Goal: Task Accomplishment & Management: Manage account settings

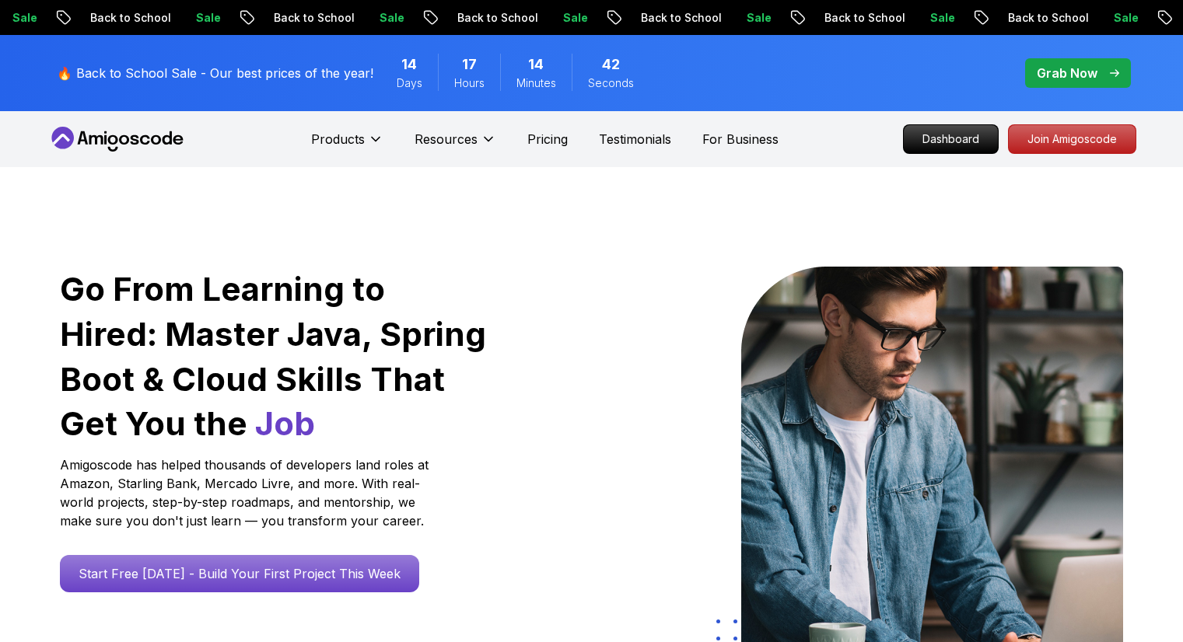
click at [1082, 142] on p "Join Amigoscode" at bounding box center [1072, 139] width 127 height 28
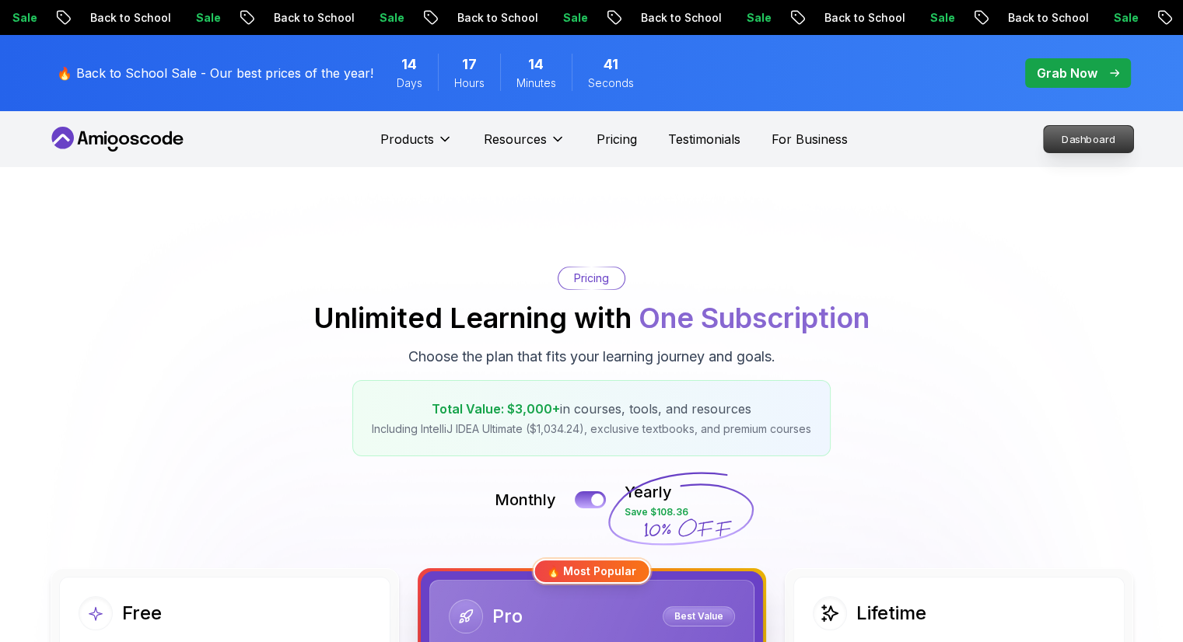
click at [1082, 142] on p "Dashboard" at bounding box center [1088, 139] width 89 height 26
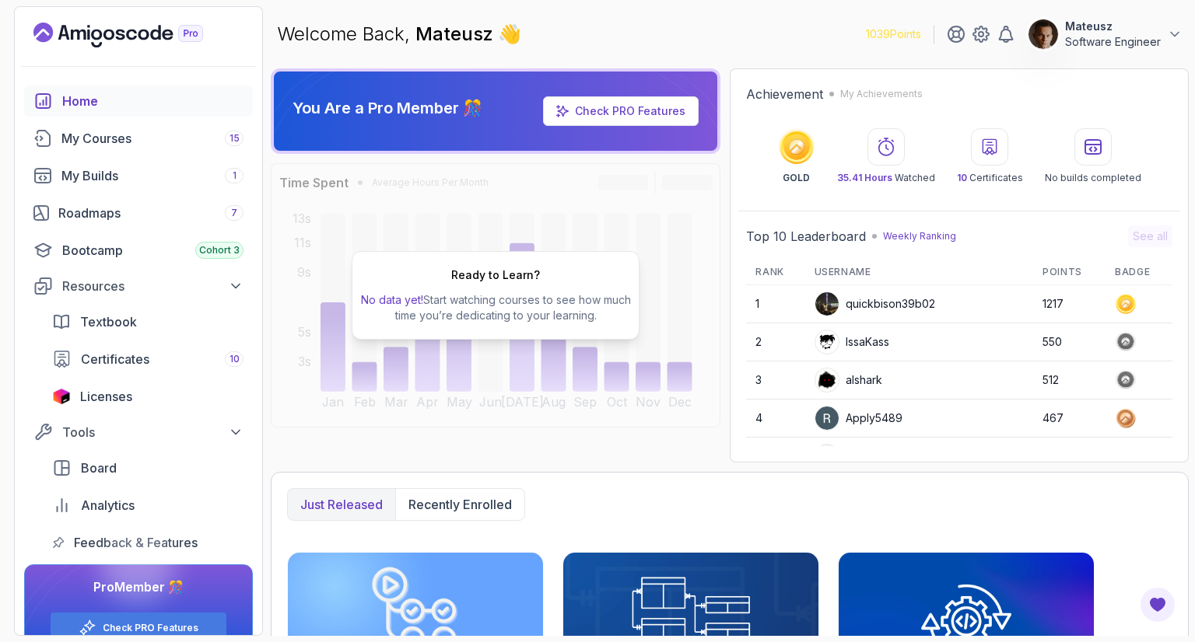
click at [1149, 35] on p "Software Engineer" at bounding box center [1113, 42] width 96 height 16
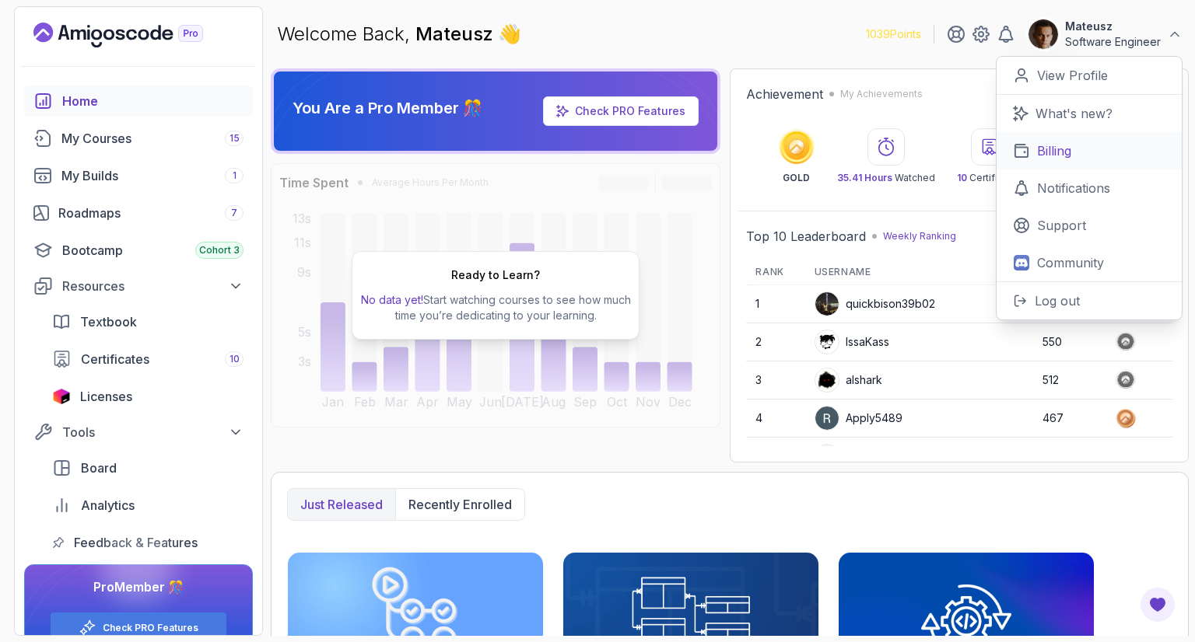
click at [1054, 145] on p "Billing" at bounding box center [1054, 151] width 34 height 19
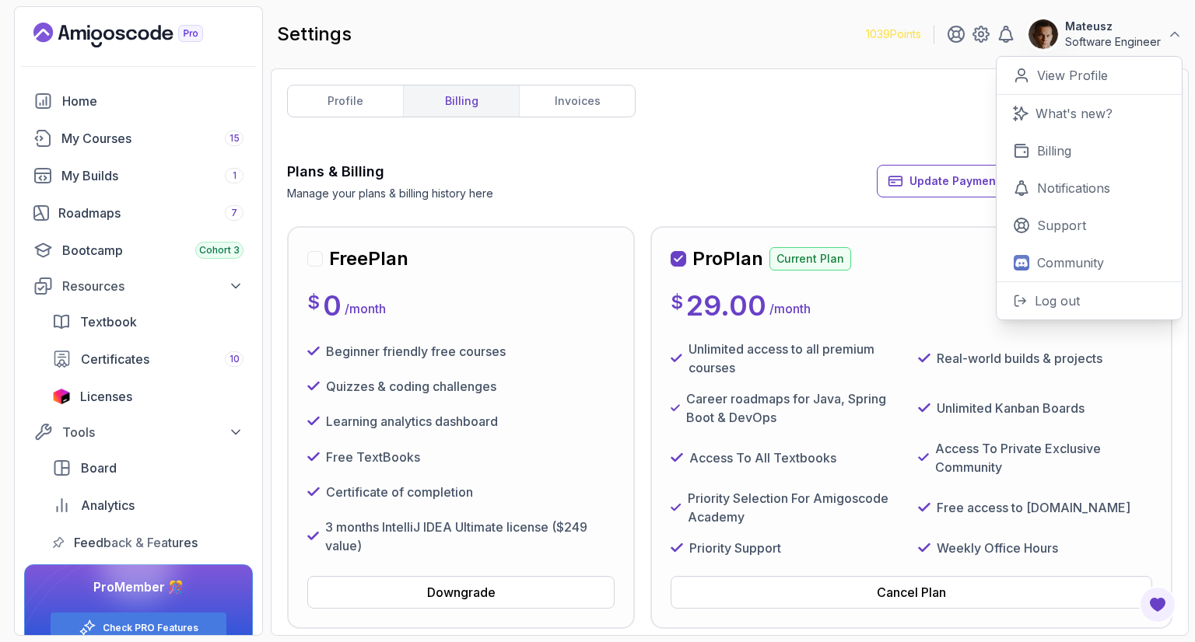
click at [819, 96] on div "profile billing invoices Plans & Billing Manage your plans & billing history he…" at bounding box center [729, 352] width 885 height 535
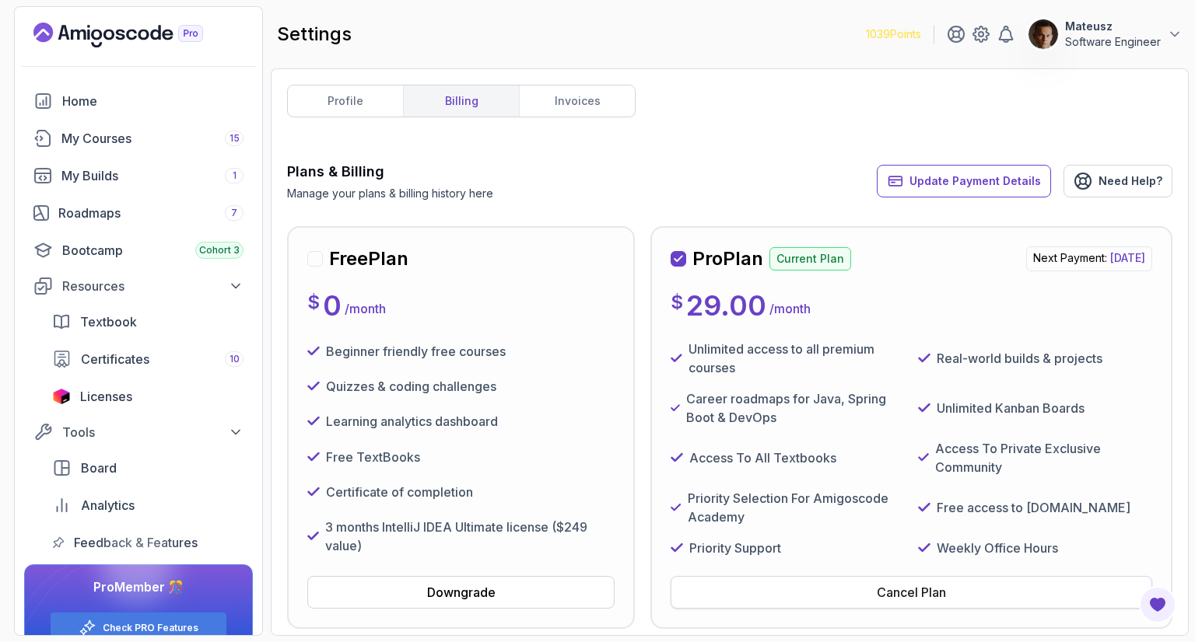
click at [924, 598] on div "Cancel Plan" at bounding box center [910, 592] width 69 height 19
